Goal: Navigation & Orientation: Find specific page/section

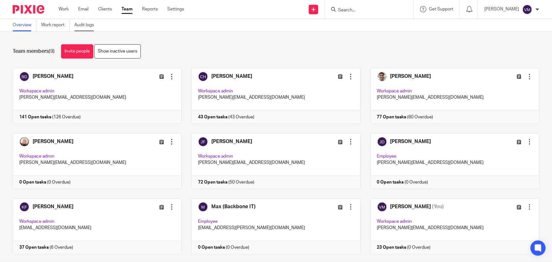
click at [82, 23] on link "Audit logs" at bounding box center [86, 25] width 24 height 12
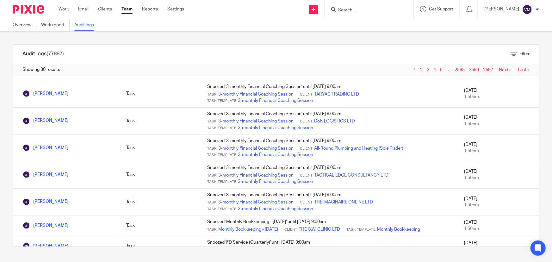
scroll to position [288, 0]
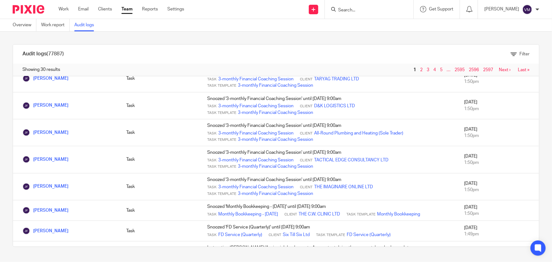
click at [354, 9] on input "Search" at bounding box center [366, 11] width 57 height 6
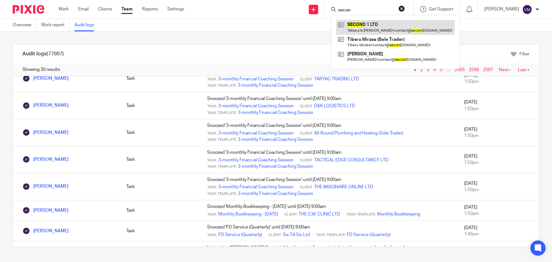
type input "secon"
click at [370, 25] on link at bounding box center [395, 27] width 119 height 15
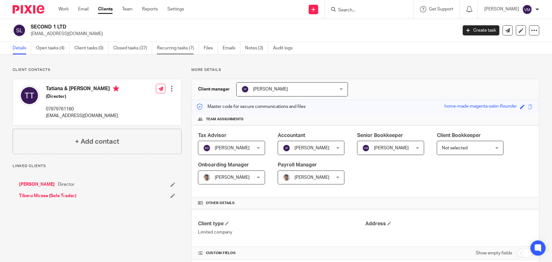
click at [187, 47] on link "Recurring tasks (7)" at bounding box center [178, 48] width 42 height 12
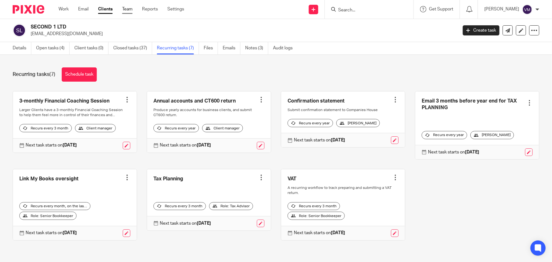
click at [126, 7] on link "Team" at bounding box center [127, 9] width 10 height 6
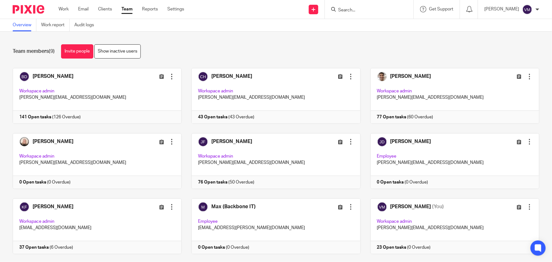
scroll to position [14, 0]
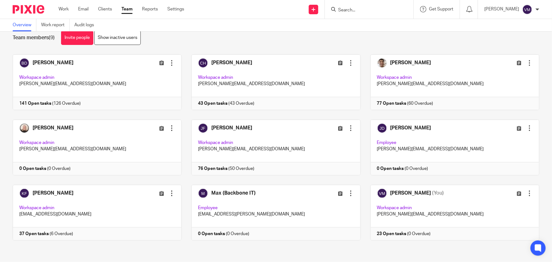
click at [362, 10] on input "Search" at bounding box center [366, 11] width 57 height 6
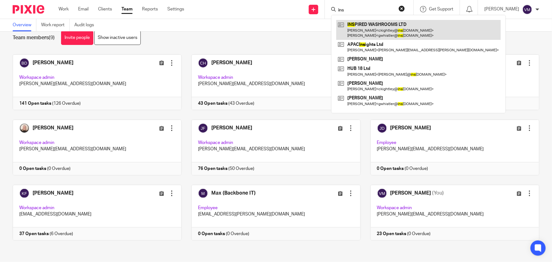
type input "ins"
click at [368, 27] on link at bounding box center [418, 30] width 165 height 20
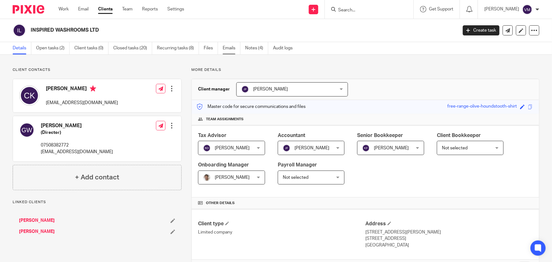
click at [231, 47] on link "Emails" at bounding box center [232, 48] width 18 height 12
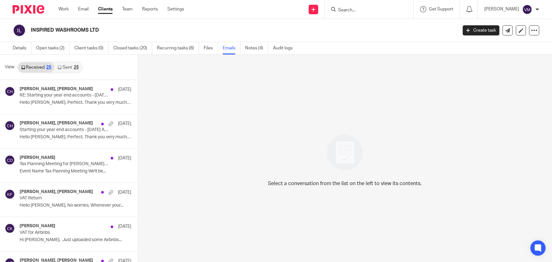
click at [65, 66] on link "Sent 25" at bounding box center [67, 67] width 27 height 10
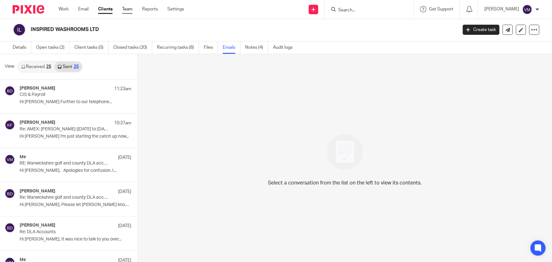
click at [130, 9] on link "Team" at bounding box center [127, 9] width 10 height 6
